Goal: Information Seeking & Learning: Find specific page/section

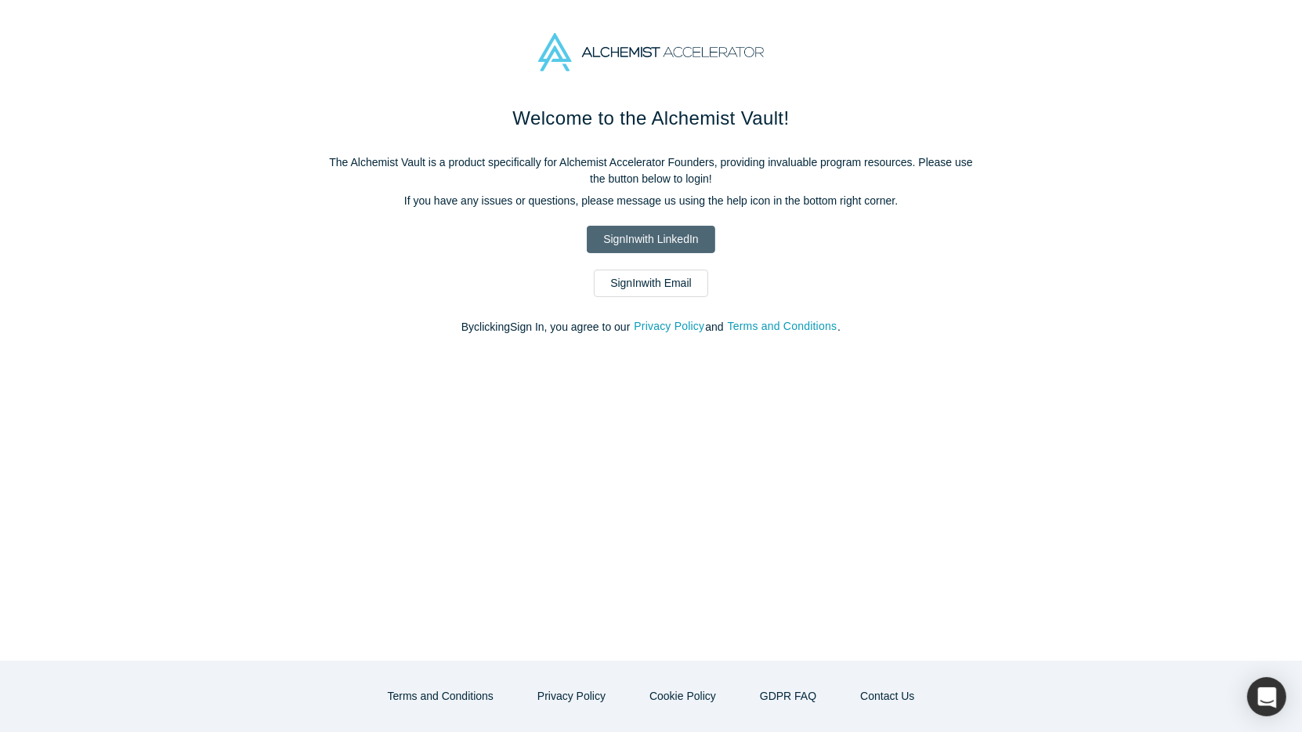
click at [617, 234] on link "Sign In with LinkedIn" at bounding box center [651, 239] width 128 height 27
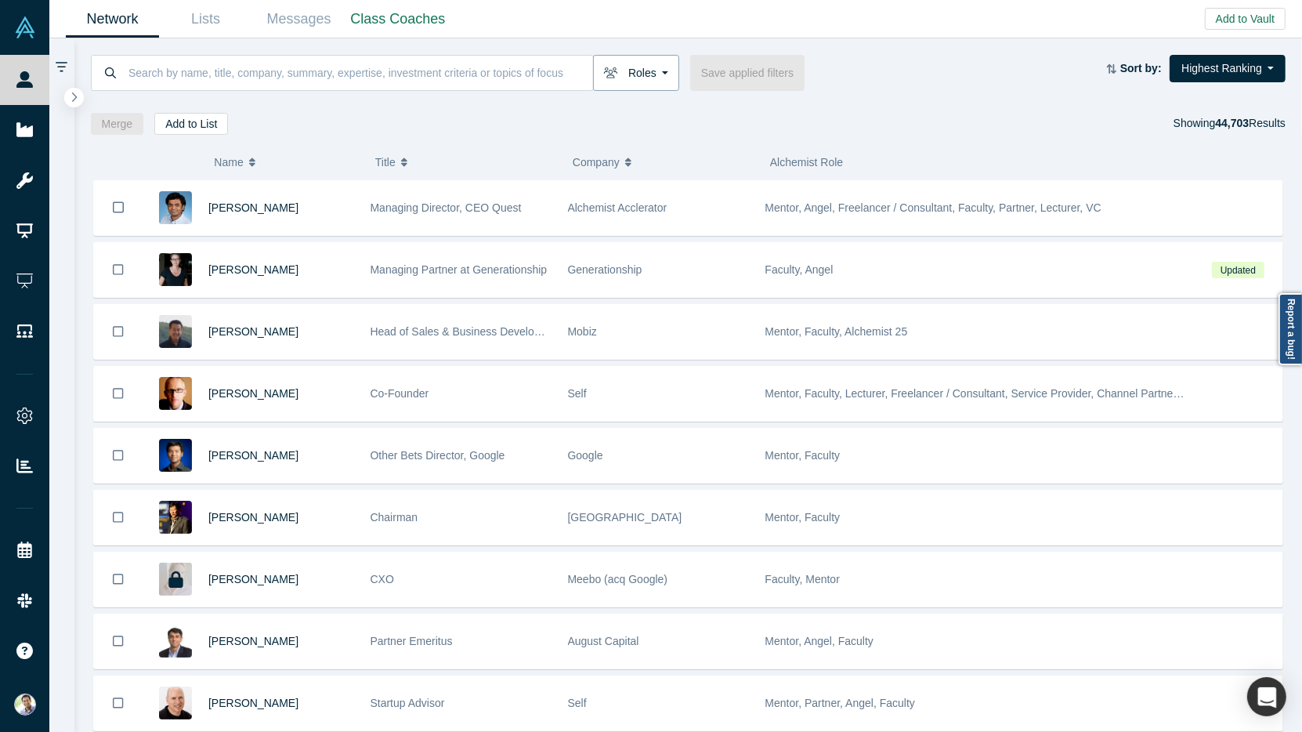
click at [648, 70] on button "Roles" at bounding box center [636, 73] width 86 height 36
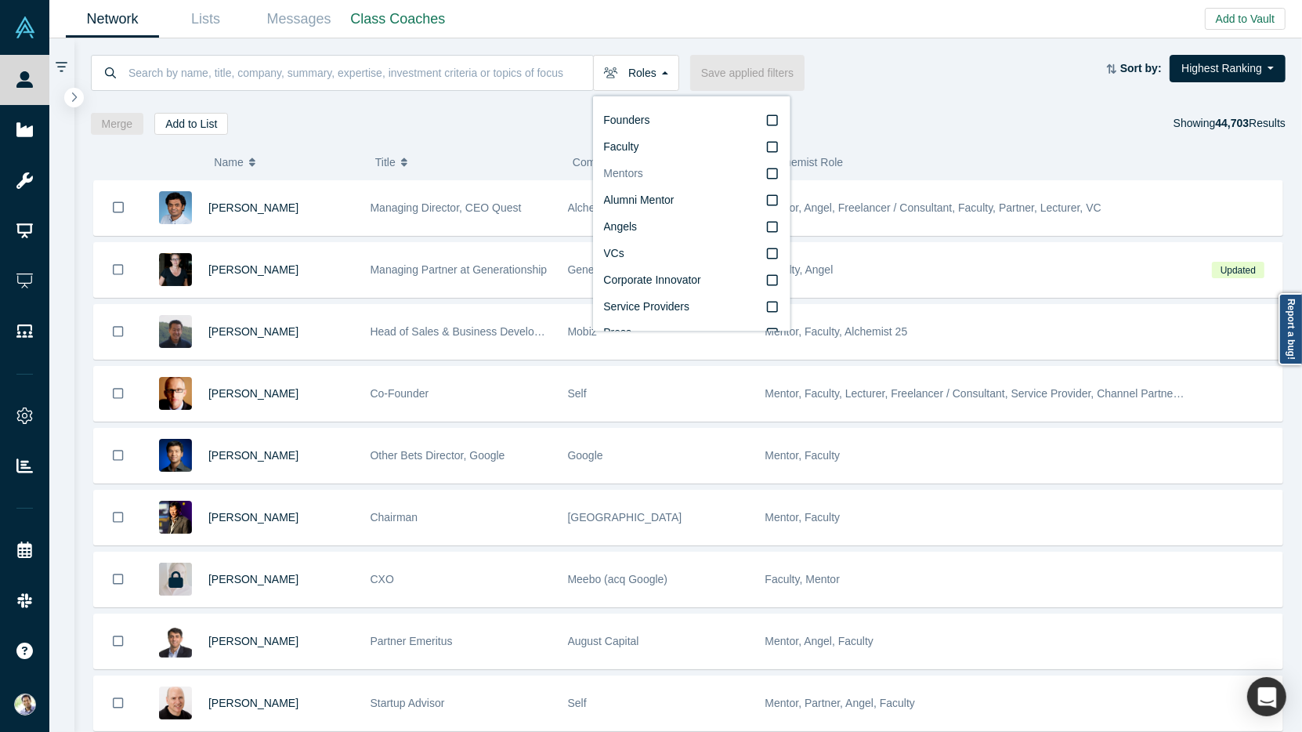
click at [652, 175] on label "Mentors" at bounding box center [691, 174] width 176 height 27
click at [0, 0] on input "Mentors" at bounding box center [0, 0] width 0 height 0
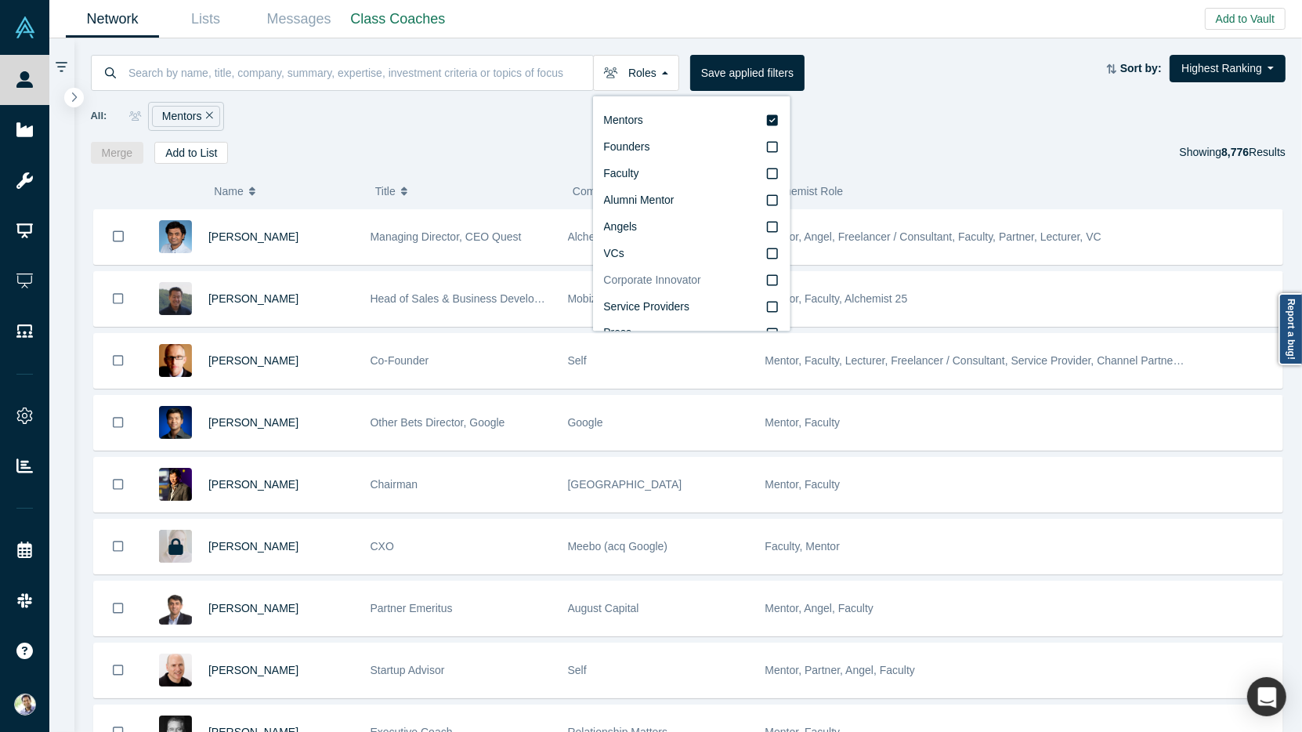
click at [769, 275] on icon at bounding box center [772, 280] width 11 height 11
click at [0, 0] on input "Corporate Innovator" at bounding box center [0, 0] width 0 height 0
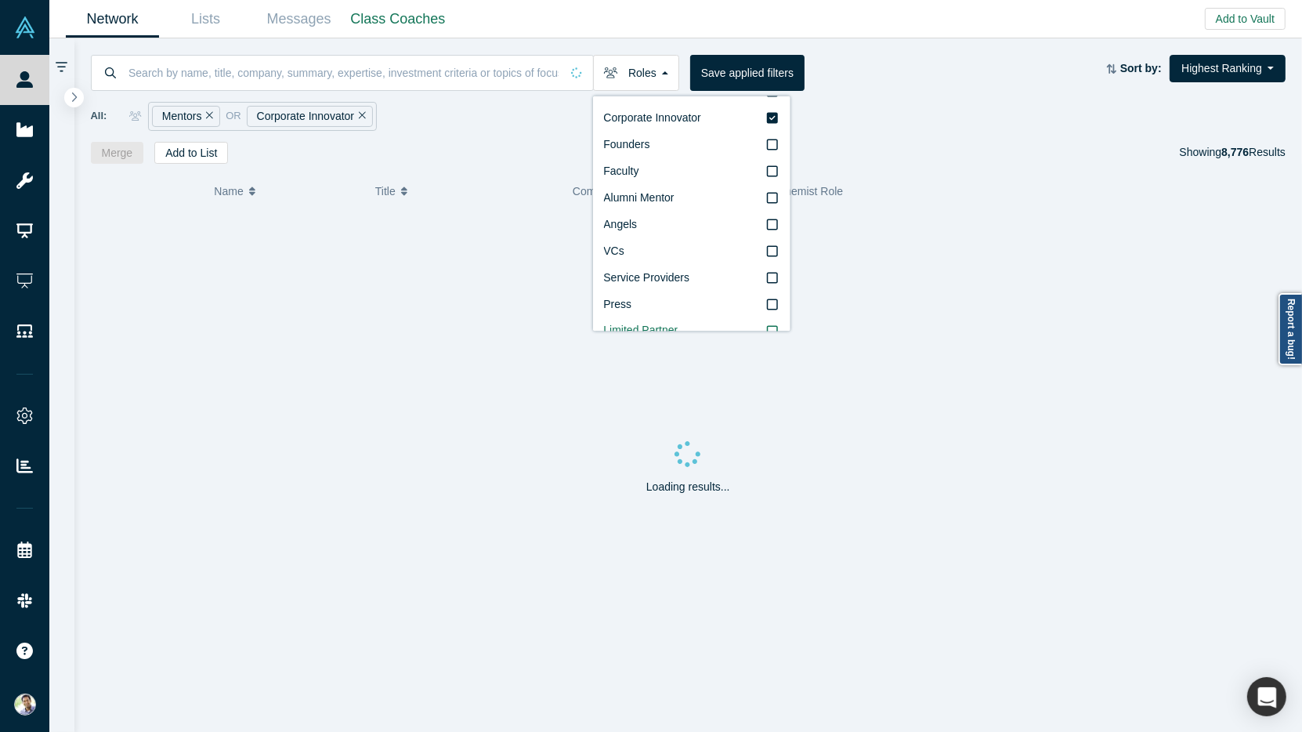
scroll to position [45, 0]
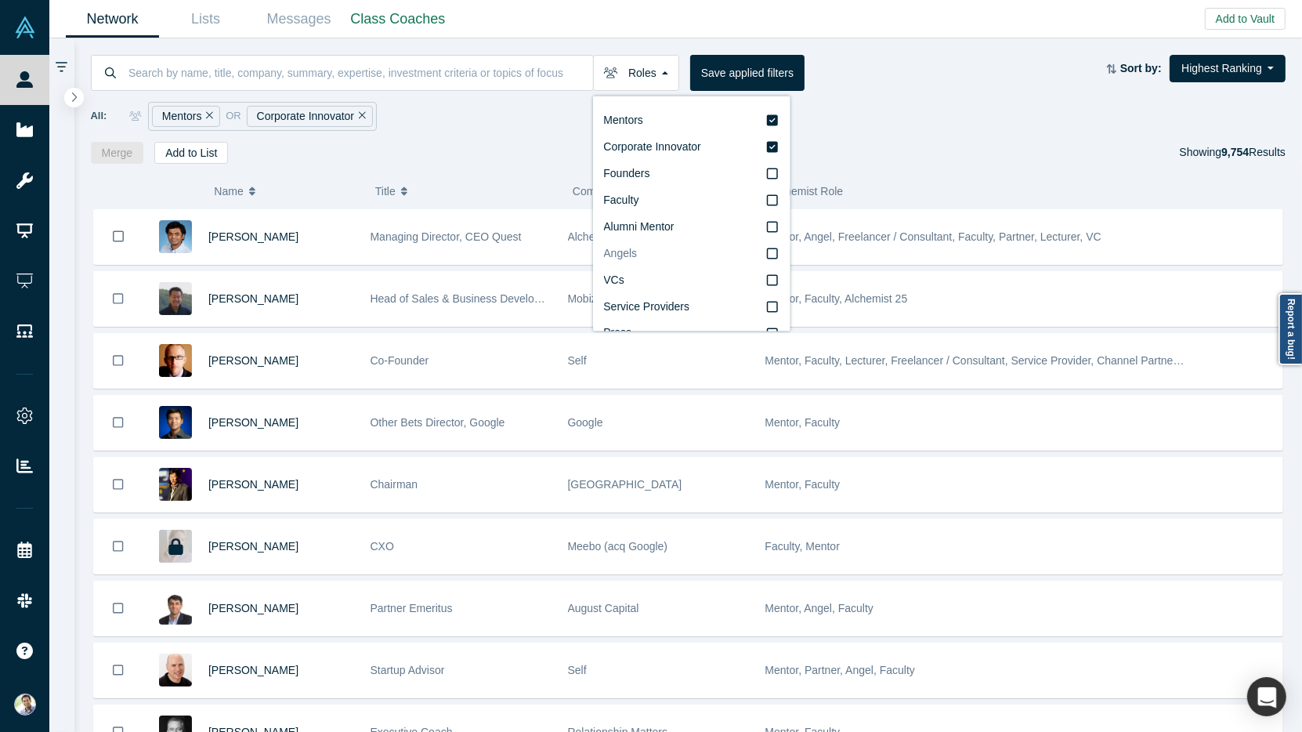
click at [773, 250] on icon at bounding box center [772, 254] width 11 height 13
click at [0, 0] on input "Angels" at bounding box center [0, 0] width 0 height 0
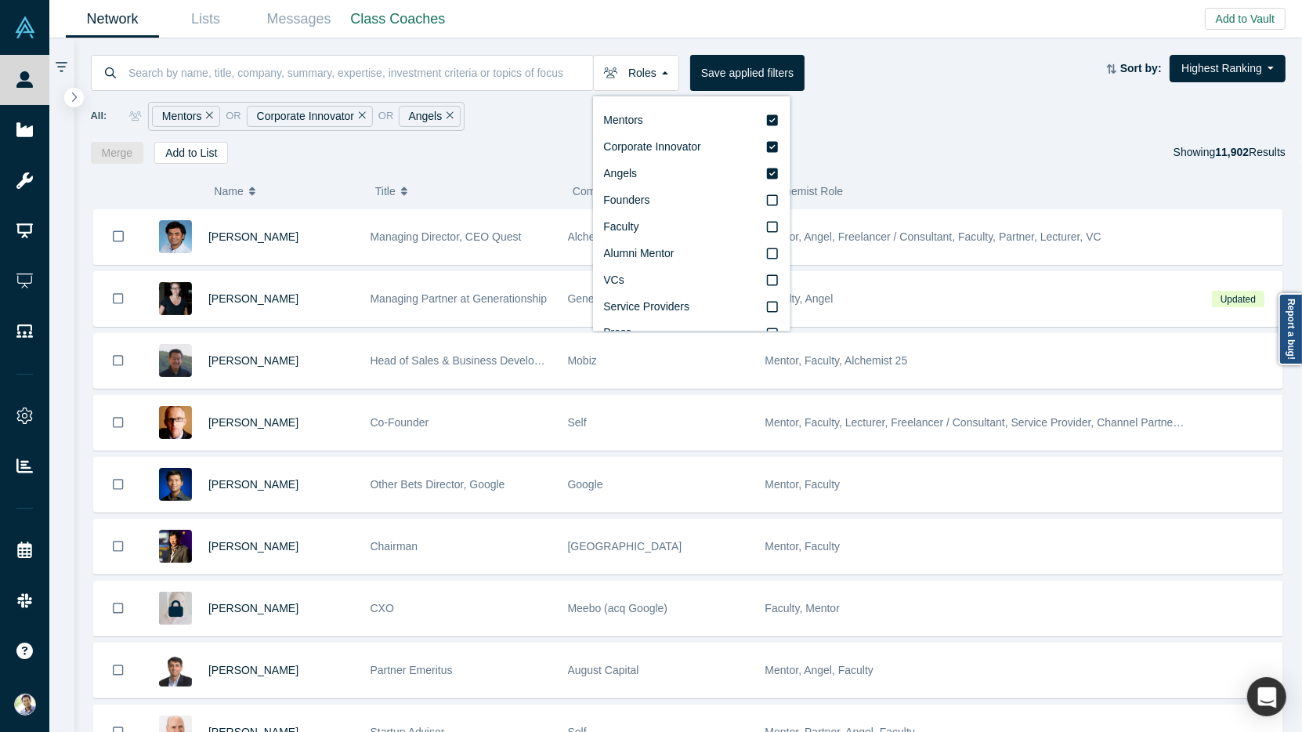
click at [518, 169] on div "( 0 ) Name Title Company Alchemist Role [PERSON_NAME] Managing Director, CEO Qu…" at bounding box center [688, 448] width 1229 height 569
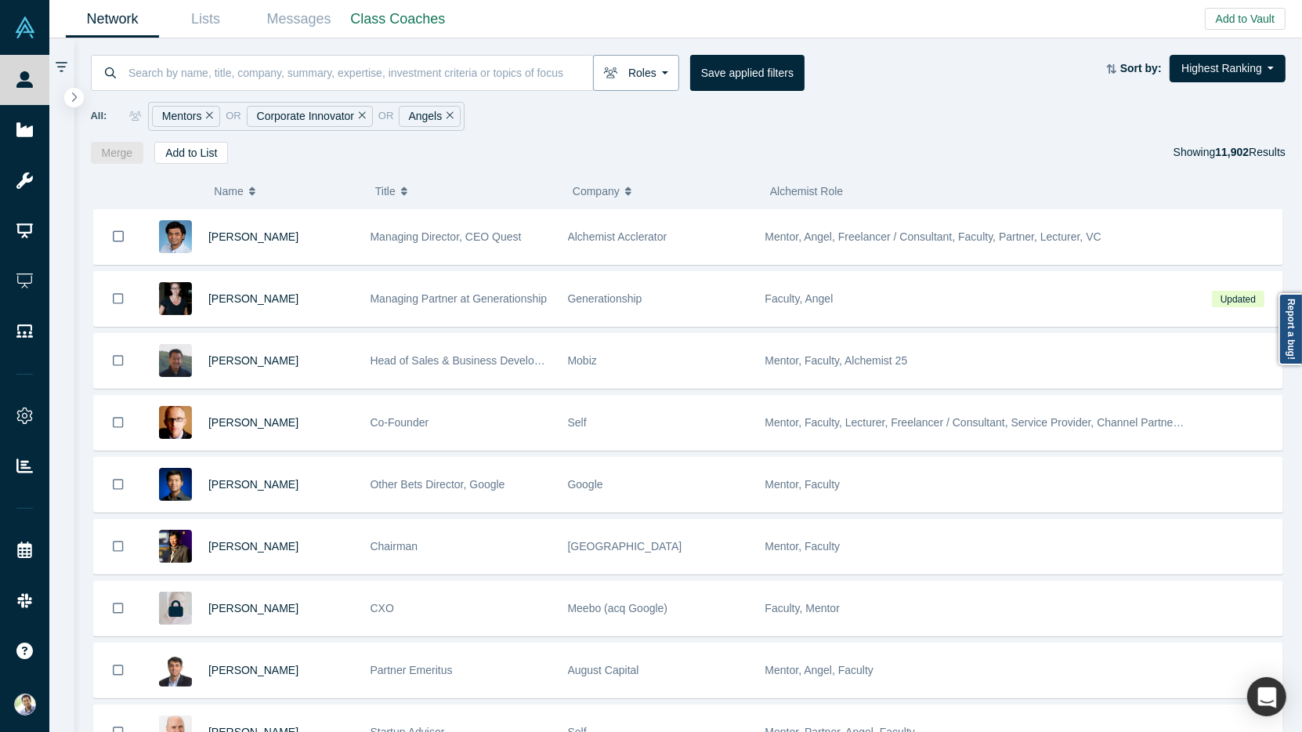
click at [667, 79] on button "Roles" at bounding box center [636, 73] width 86 height 36
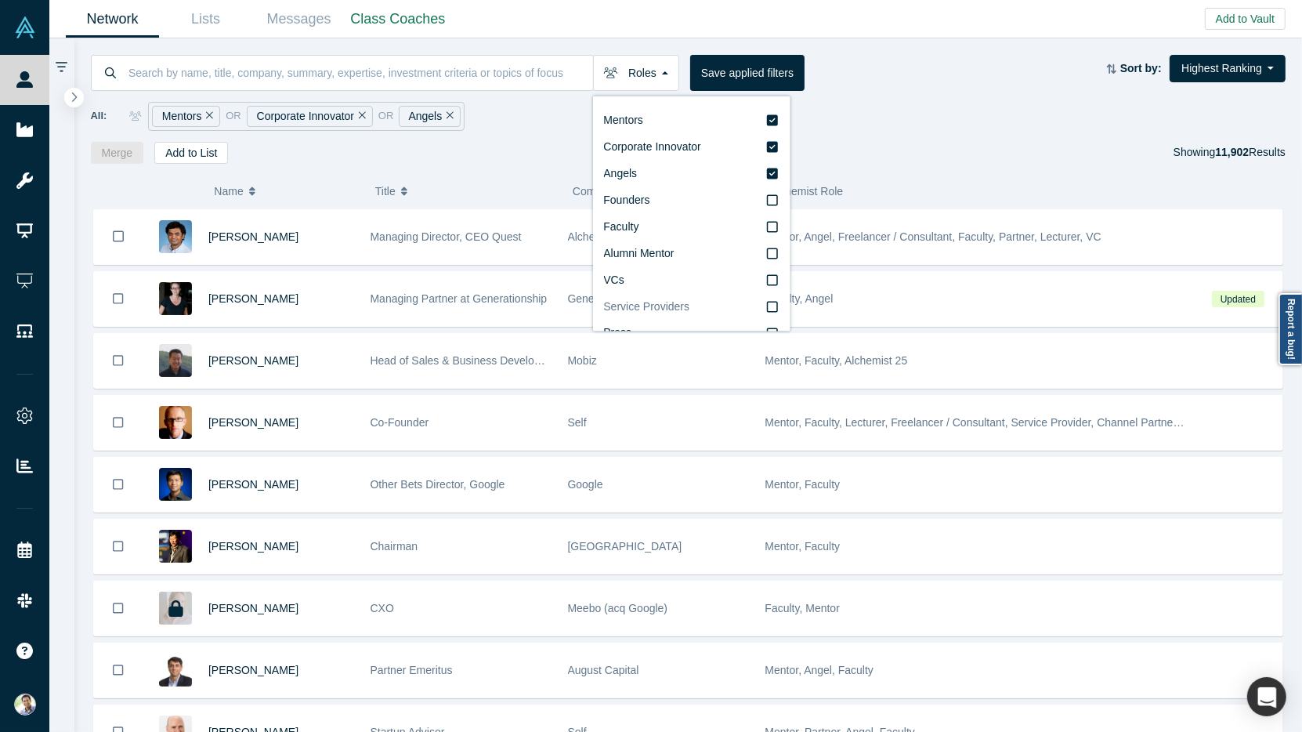
click at [776, 308] on icon at bounding box center [772, 307] width 11 height 13
click at [0, 0] on input "Service Providers" at bounding box center [0, 0] width 0 height 0
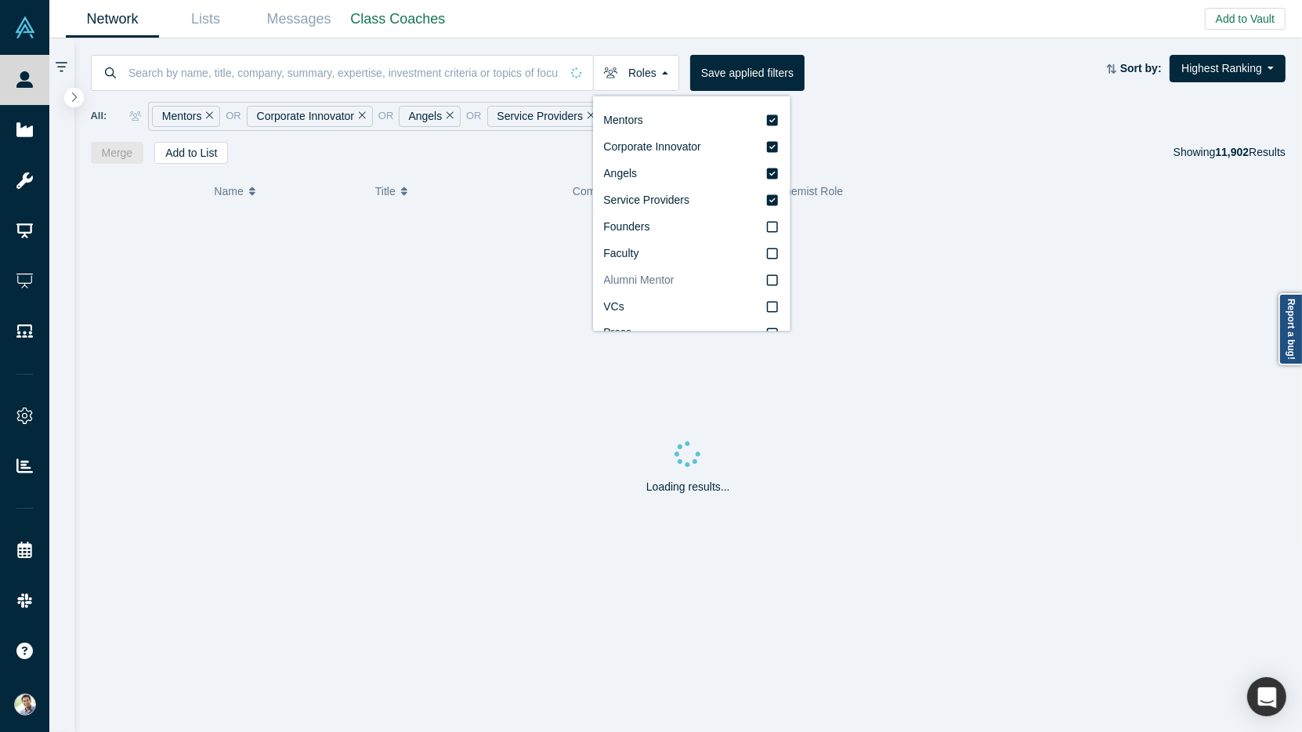
click at [775, 283] on icon at bounding box center [772, 280] width 11 height 13
click at [0, 0] on input "Alumni Mentor" at bounding box center [0, 0] width 0 height 0
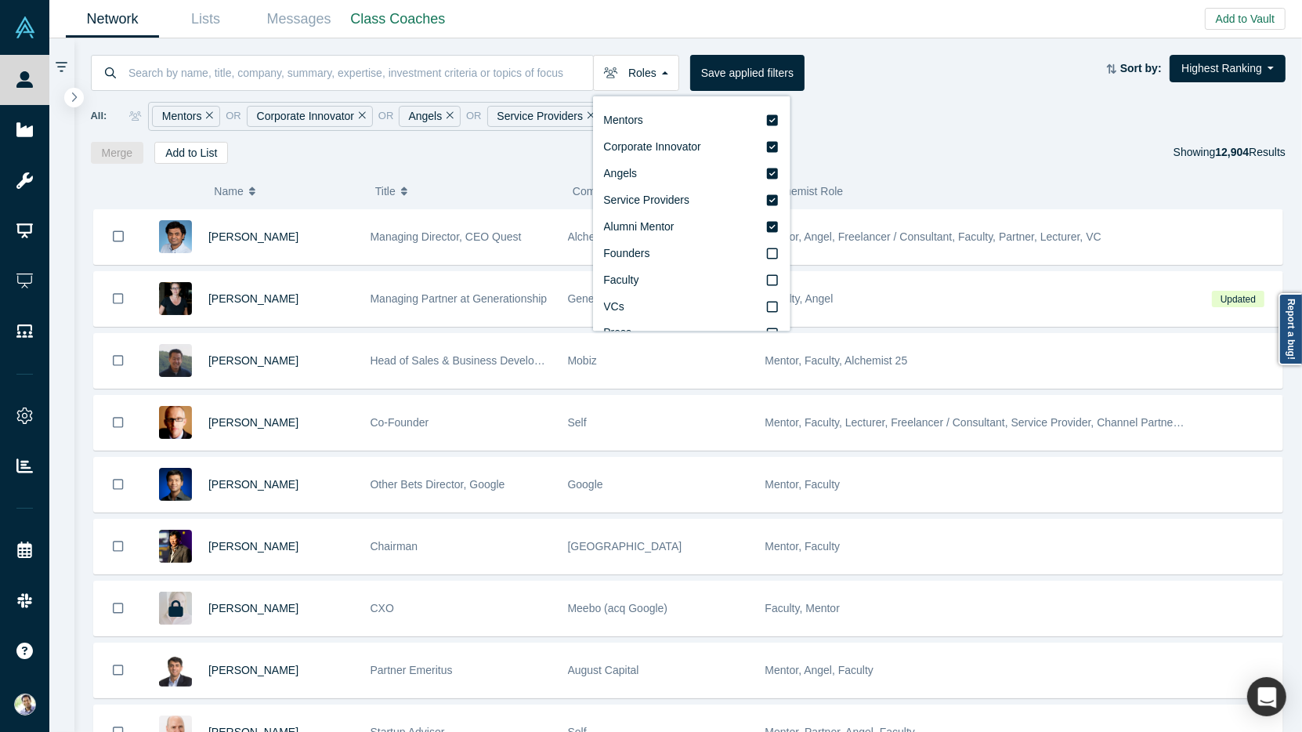
click at [438, 155] on div "Merge Add to List Showing 12,904 Results" at bounding box center [689, 153] width 1196 height 22
